Goal: Task Accomplishment & Management: Use online tool/utility

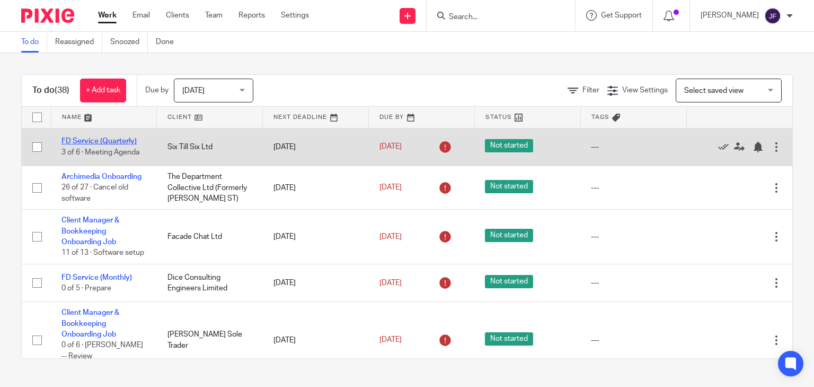
click at [132, 141] on link "FD Service (Quarterly)" at bounding box center [99, 140] width 75 height 7
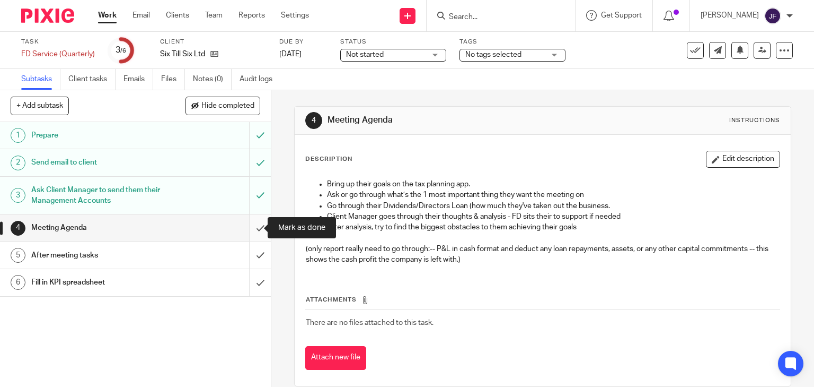
click at [252, 226] on input "submit" at bounding box center [135, 227] width 271 height 27
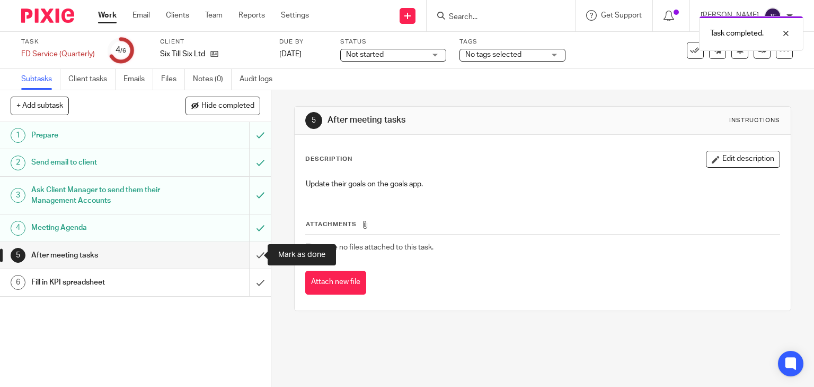
click at [253, 254] on input "submit" at bounding box center [135, 255] width 271 height 27
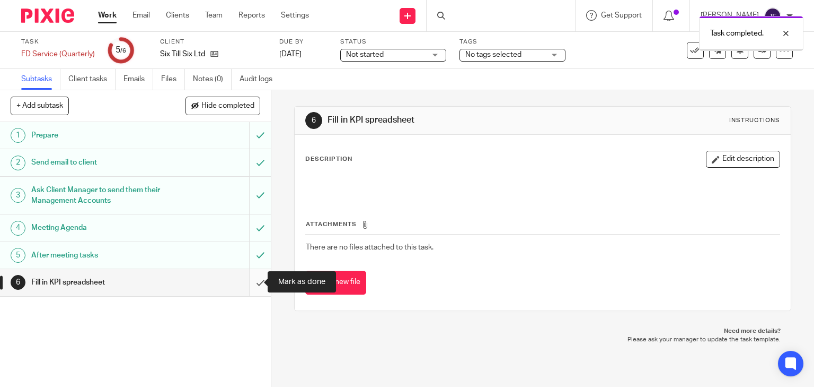
click at [255, 280] on input "submit" at bounding box center [135, 282] width 271 height 27
